Goal: Task Accomplishment & Management: Manage account settings

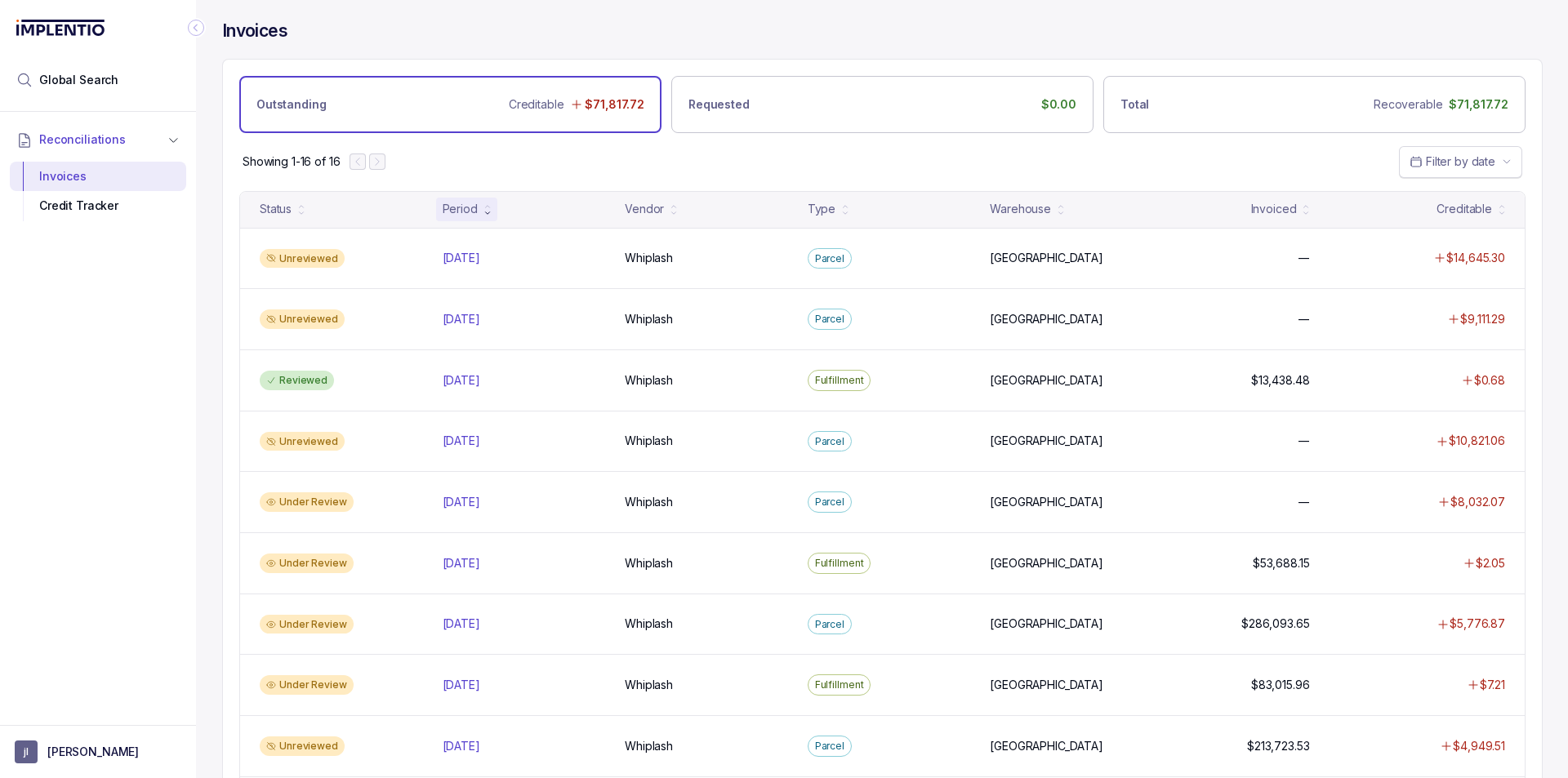
click at [1449, 160] on span "Filter by date" at bounding box center [1460, 161] width 69 height 14
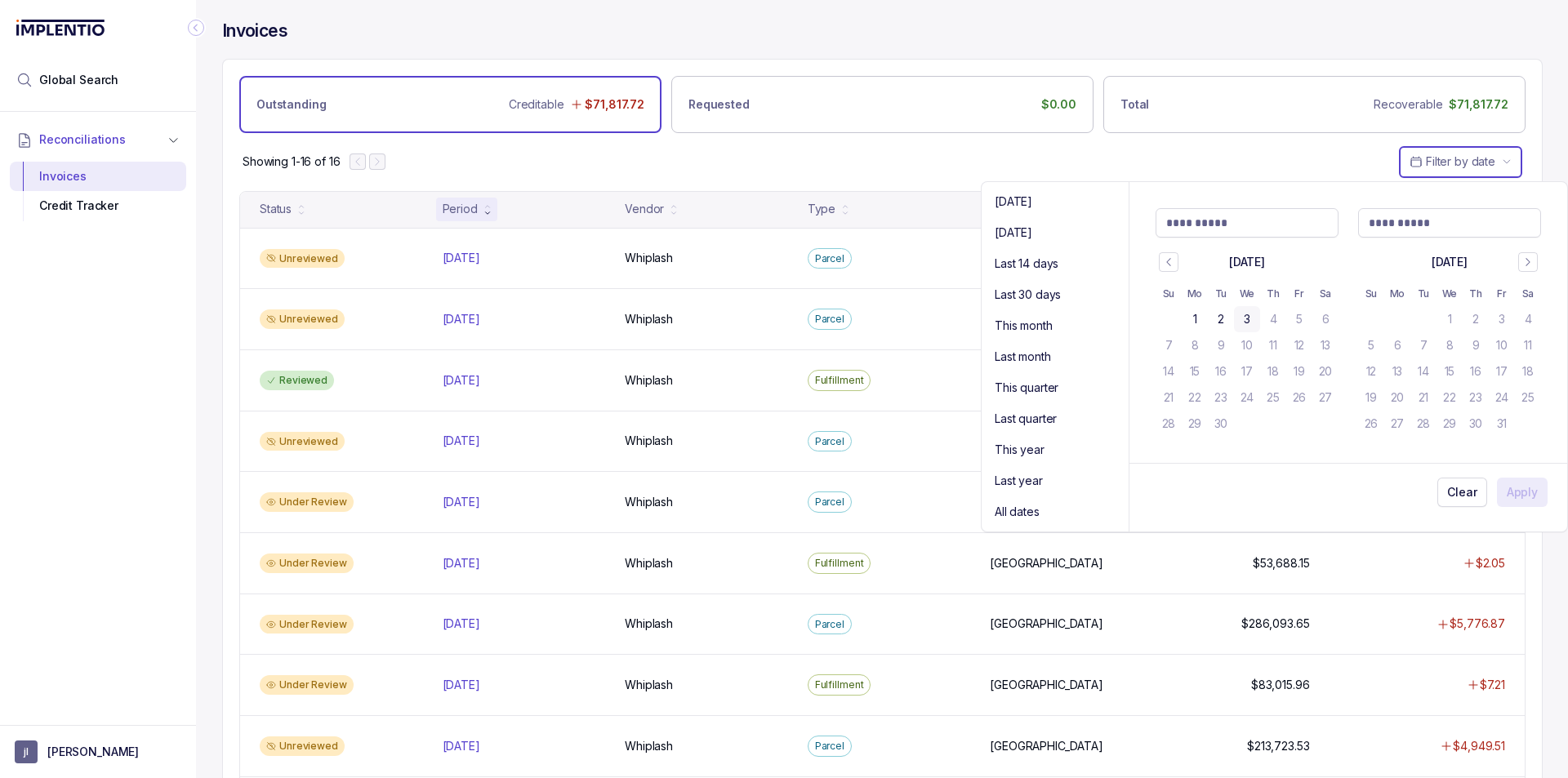
click at [1224, 152] on div "Showing 1-16 of 16 Filter by date" at bounding box center [882, 161] width 1319 height 57
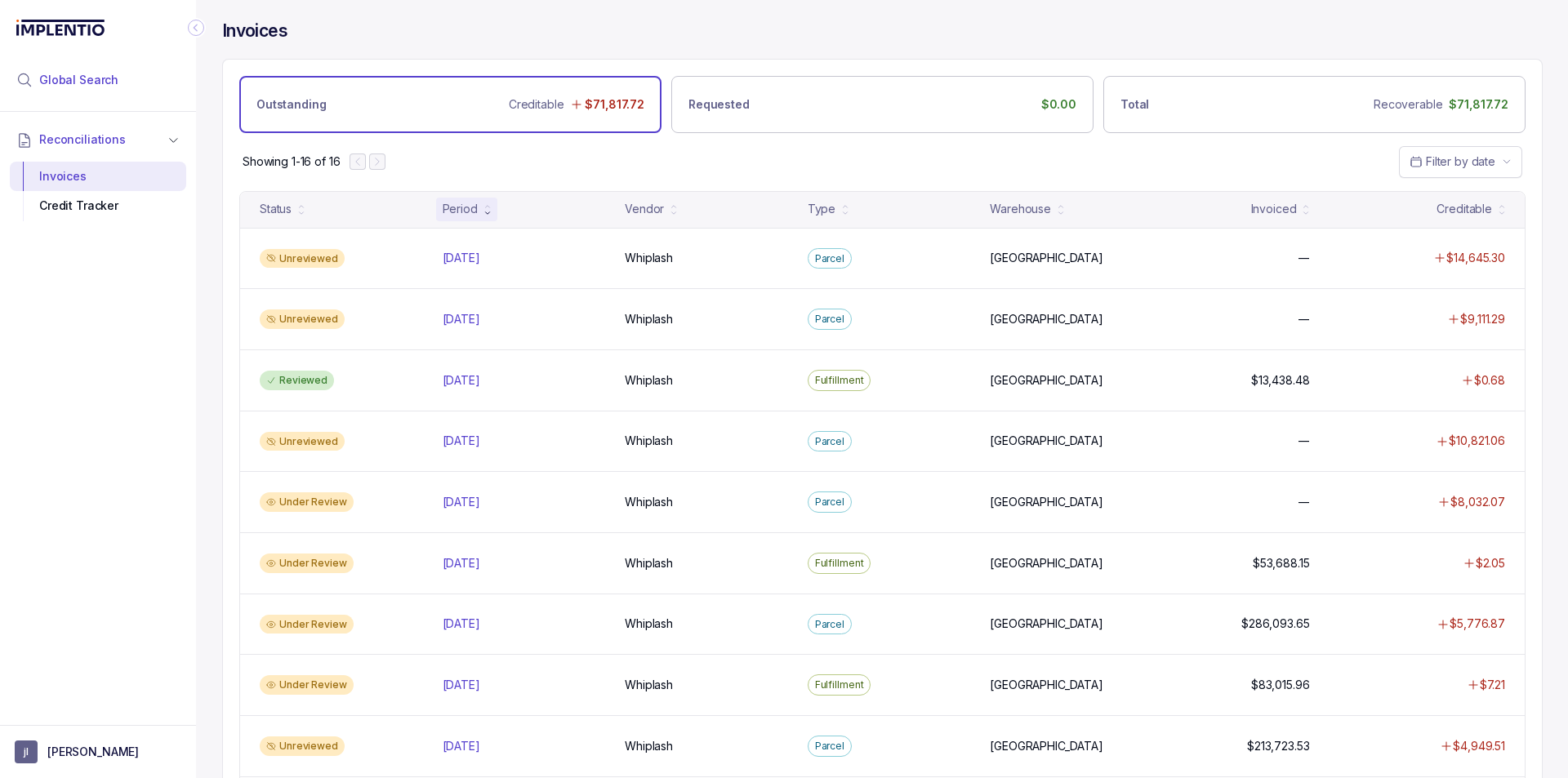
click at [104, 85] on span "Global Search" at bounding box center [79, 80] width 79 height 16
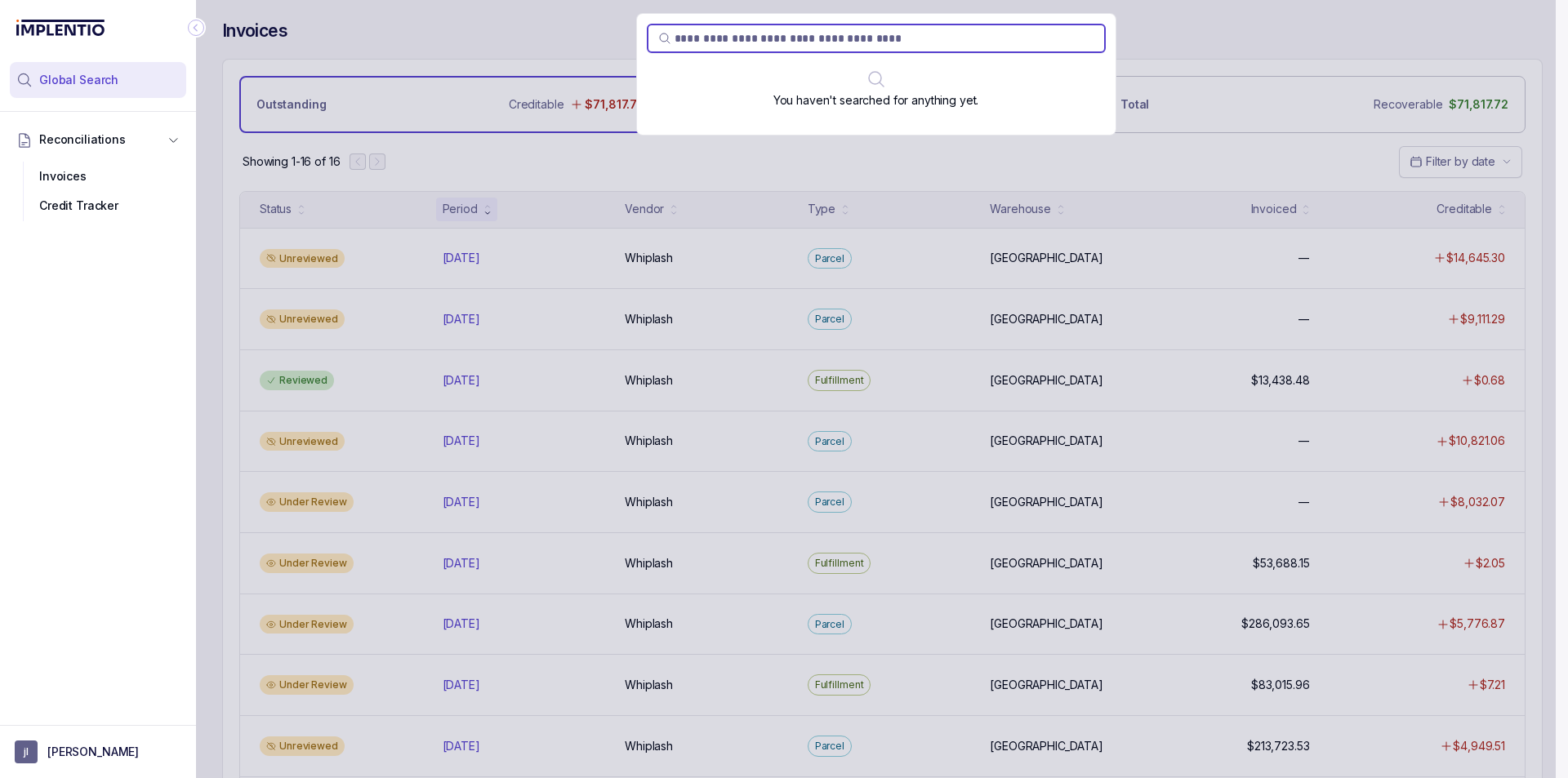
click at [106, 714] on div "Reconciliations Invoices Credit Tracker" at bounding box center [98, 413] width 196 height 604
click at [87, 756] on p "justin lau" at bounding box center [94, 751] width 92 height 16
click at [99, 715] on p "Logout" at bounding box center [108, 716] width 136 height 16
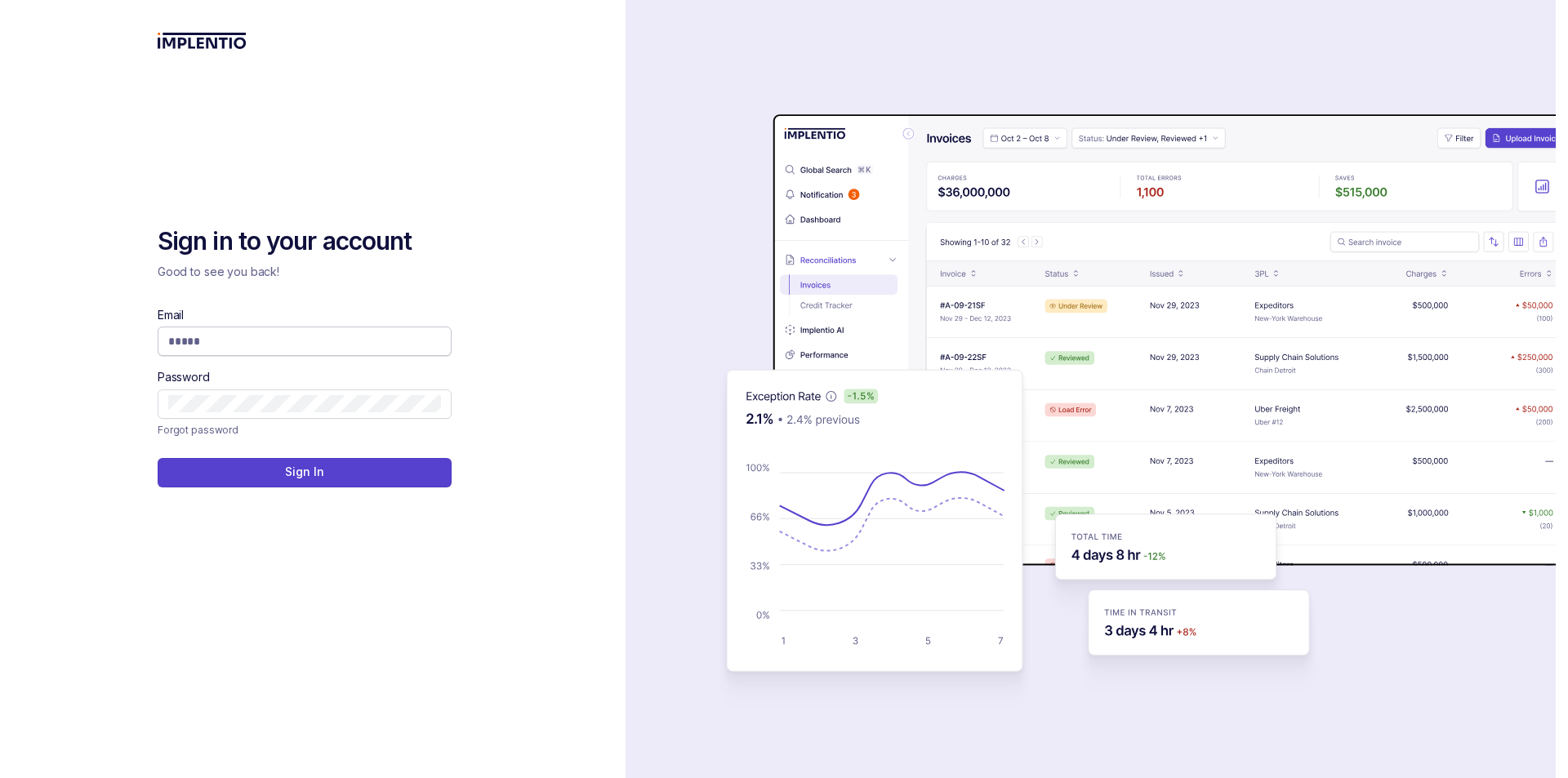
click at [312, 340] on input "Email" at bounding box center [304, 340] width 273 height 16
click at [309, 337] on input "Email" at bounding box center [304, 340] width 273 height 16
type input "**********"
